Goal: Find specific page/section: Find specific page/section

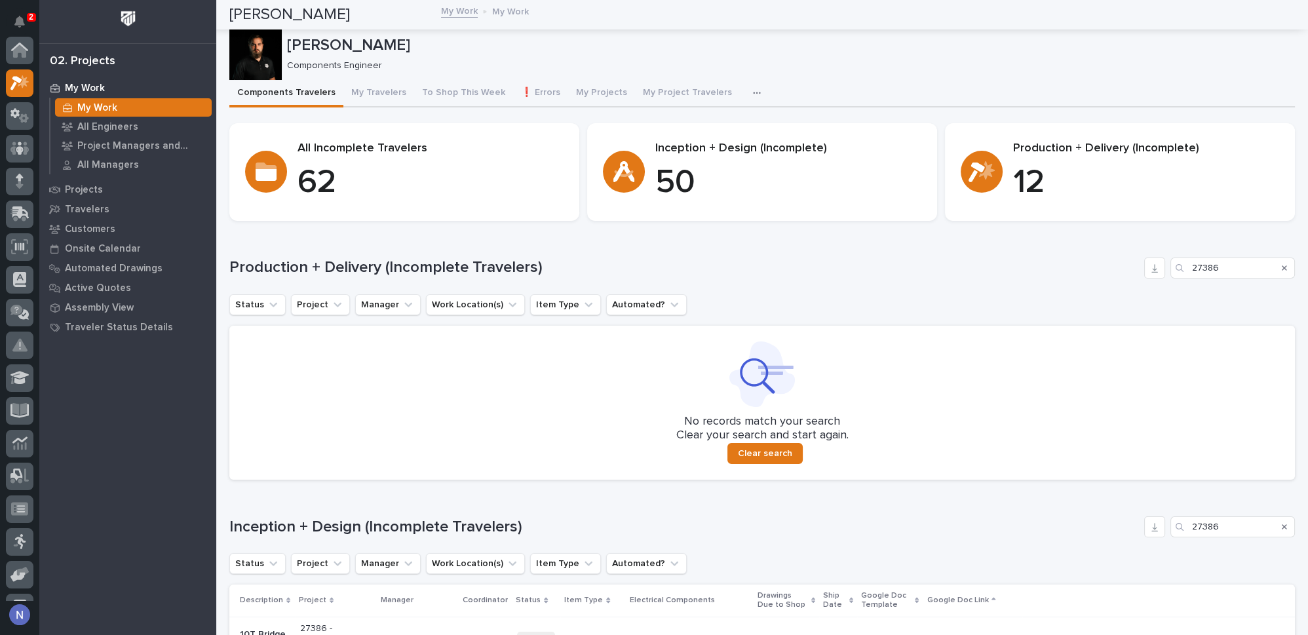
scroll to position [32, 0]
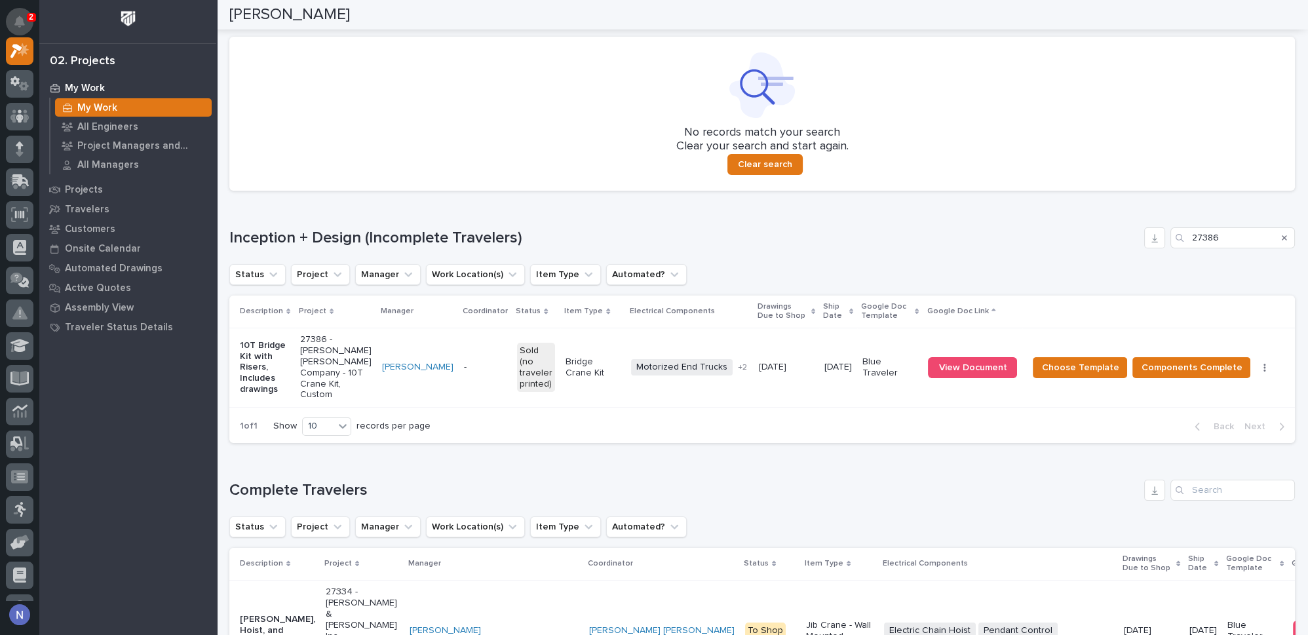
click at [28, 21] on button "Notifications" at bounding box center [20, 22] width 28 height 28
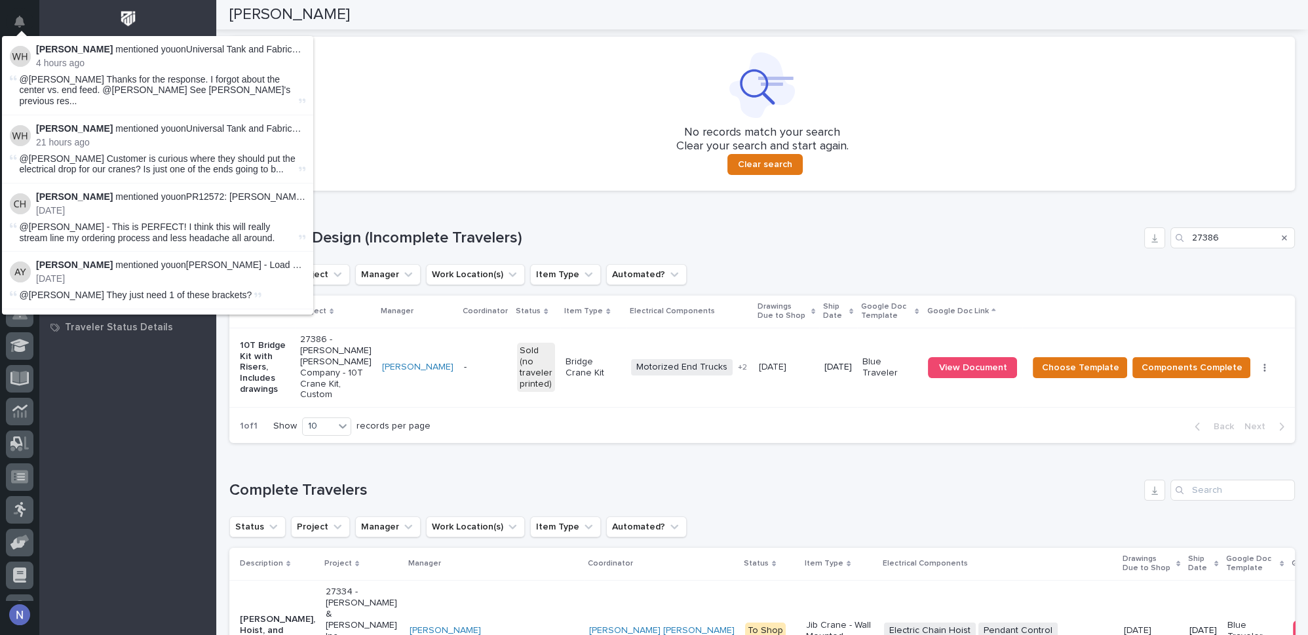
click at [28, 21] on button "Notifications" at bounding box center [20, 22] width 28 height 28
click at [48, 20] on div at bounding box center [127, 21] width 177 height 43
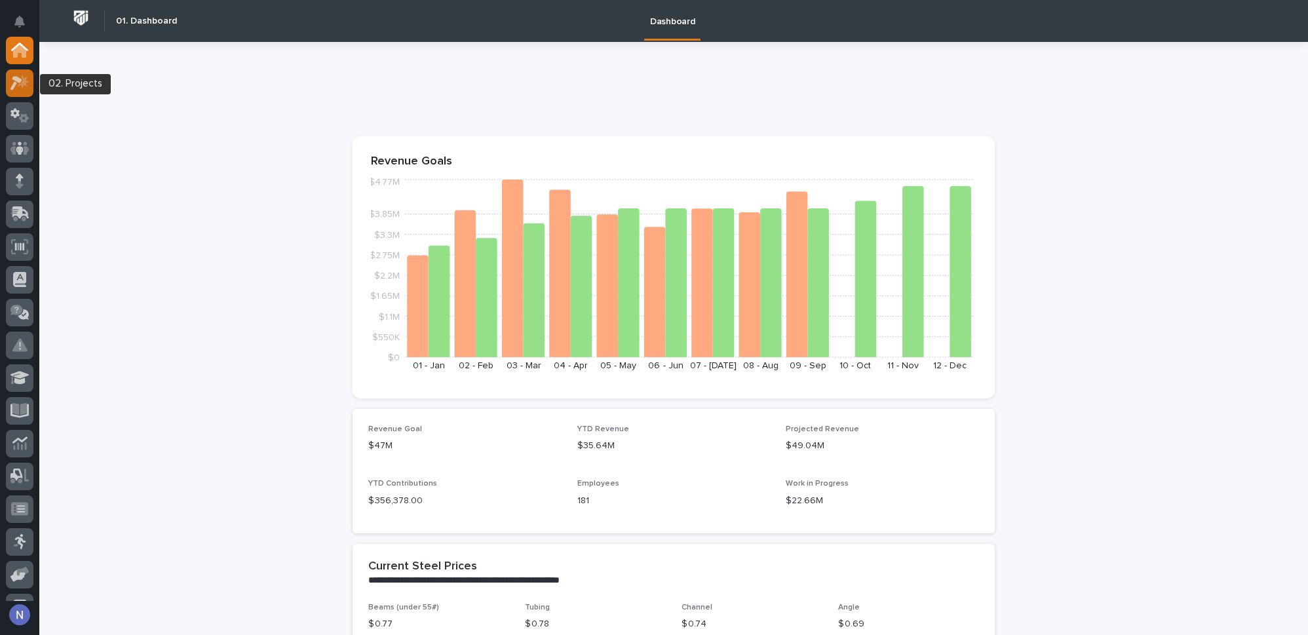
click at [18, 93] on div at bounding box center [20, 83] width 28 height 28
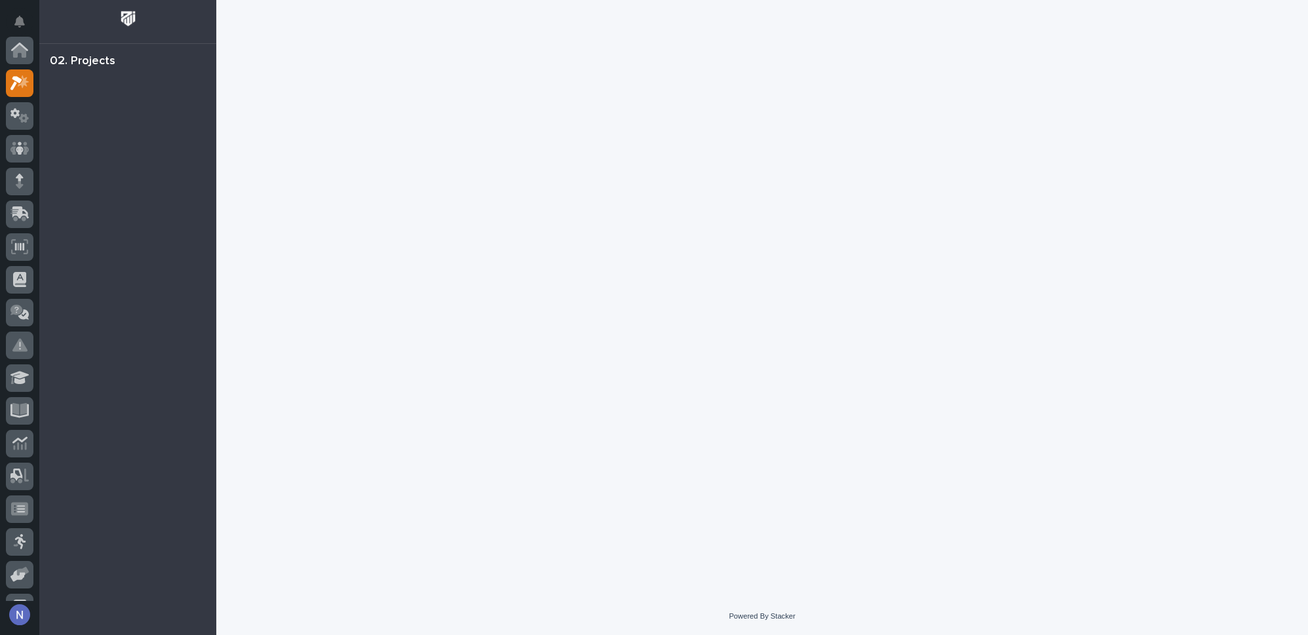
scroll to position [32, 0]
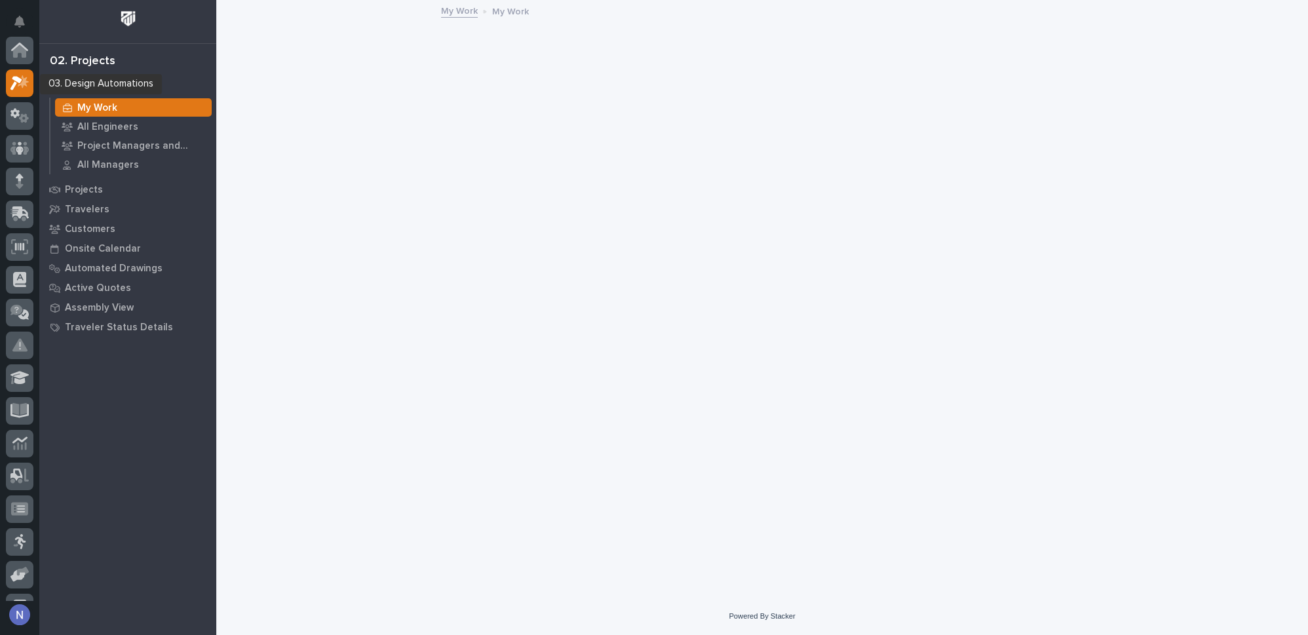
scroll to position [32, 0]
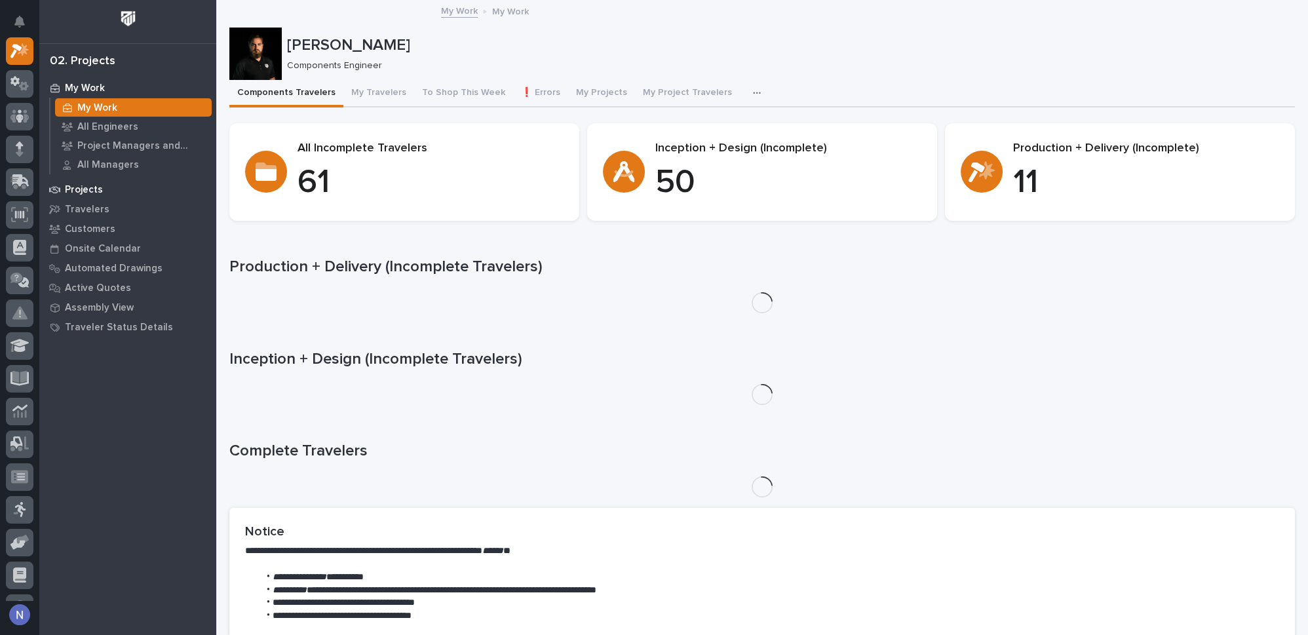
click at [96, 181] on div "Projects" at bounding box center [128, 189] width 170 height 18
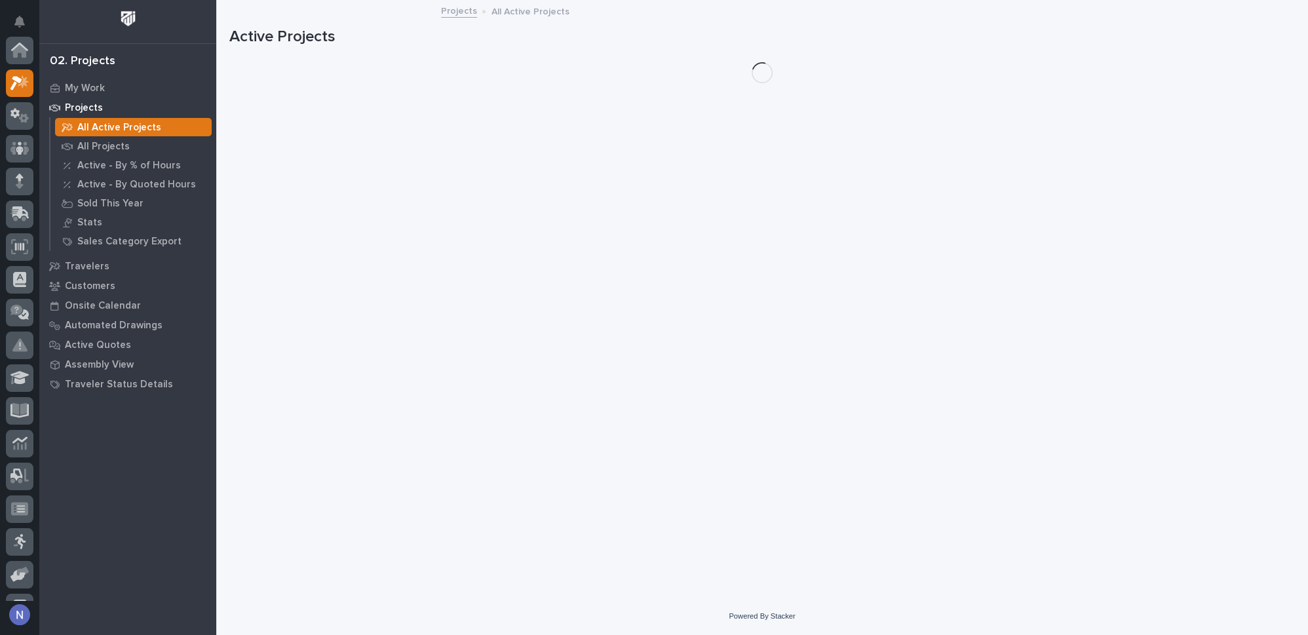
scroll to position [32, 0]
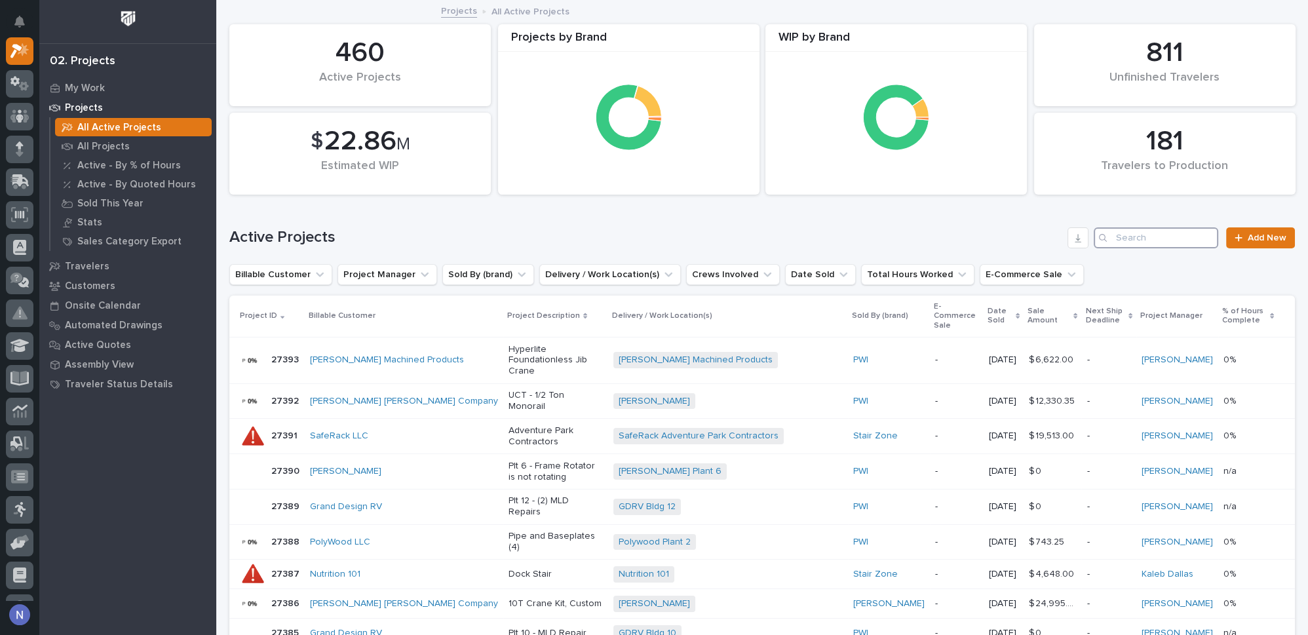
click at [1126, 240] on input "Search" at bounding box center [1155, 237] width 124 height 21
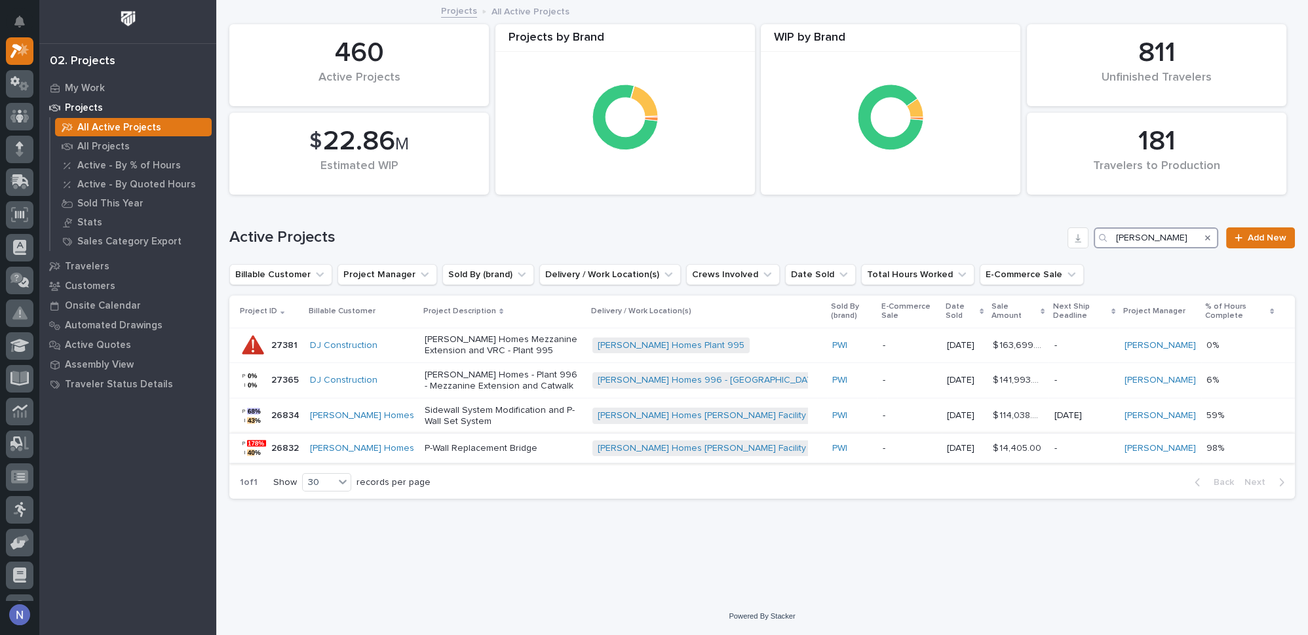
type input "[PERSON_NAME]"
click at [532, 441] on div "P-Wall Replacement Bridge" at bounding box center [502, 449] width 157 height 22
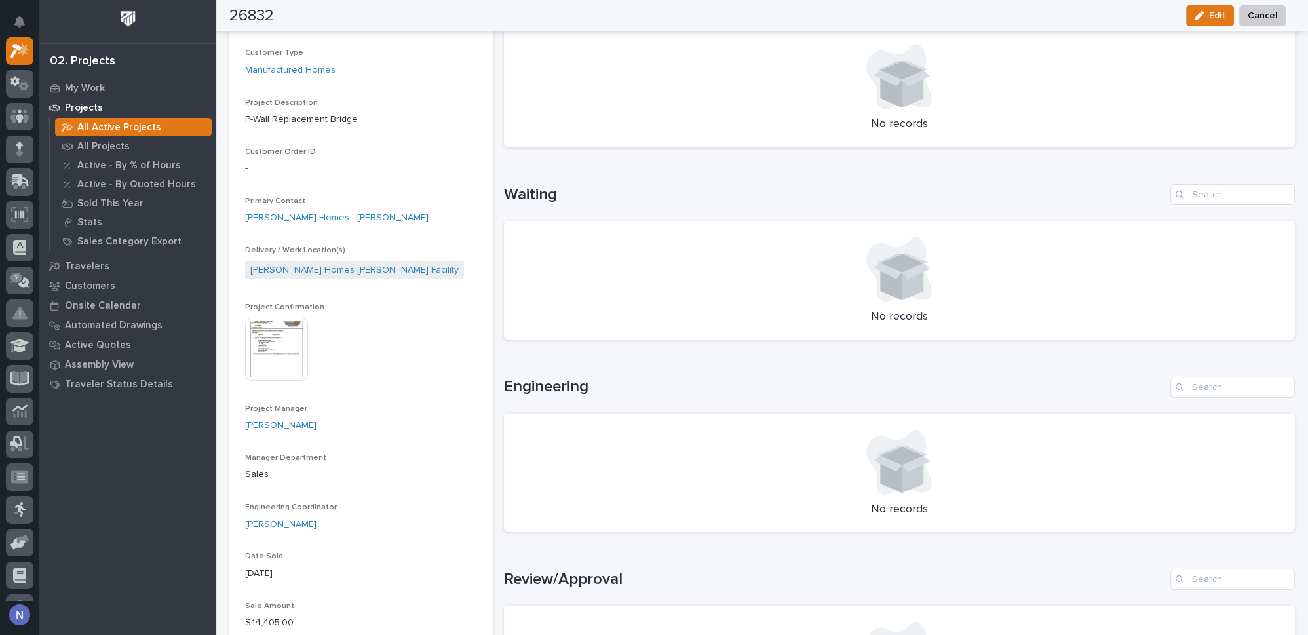
scroll to position [278, 0]
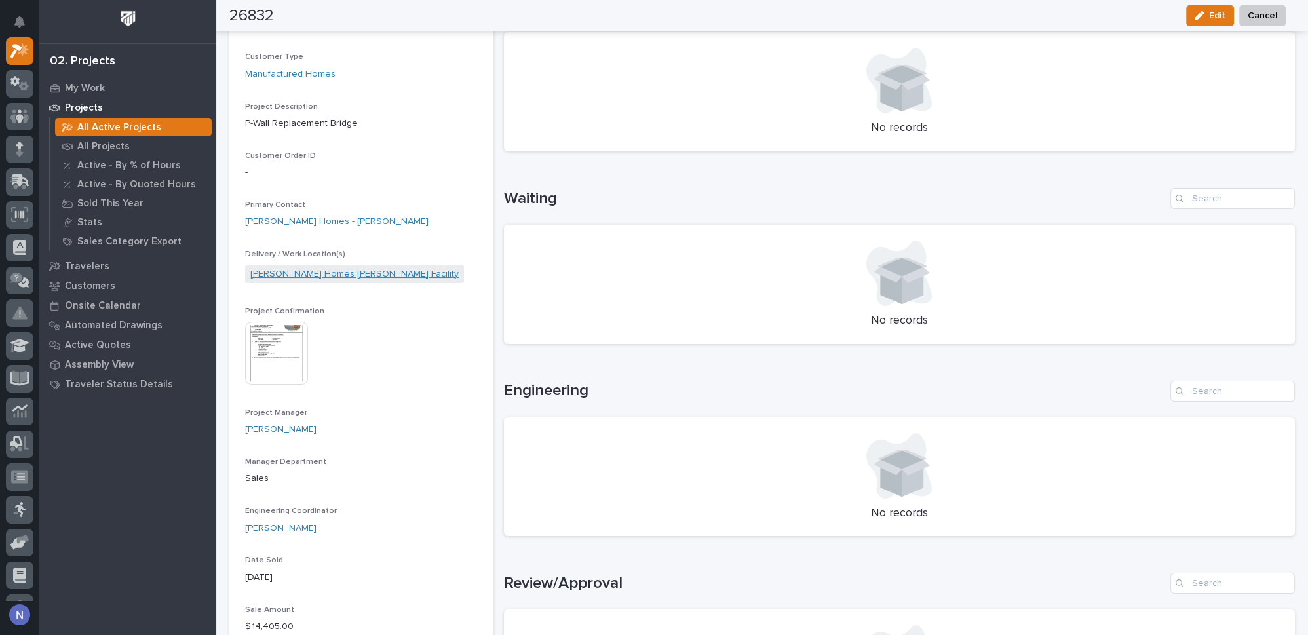
click at [314, 276] on link "[PERSON_NAME] Homes [PERSON_NAME] Facility" at bounding box center [354, 274] width 208 height 14
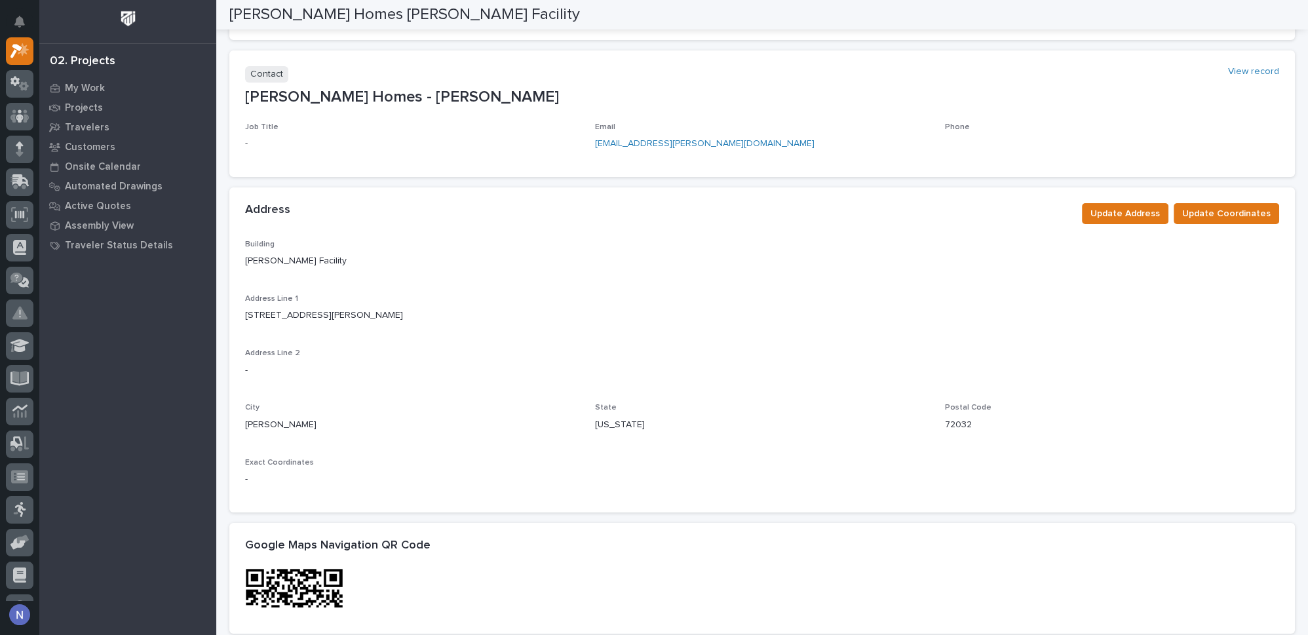
scroll to position [198, 0]
